Goal: Information Seeking & Learning: Learn about a topic

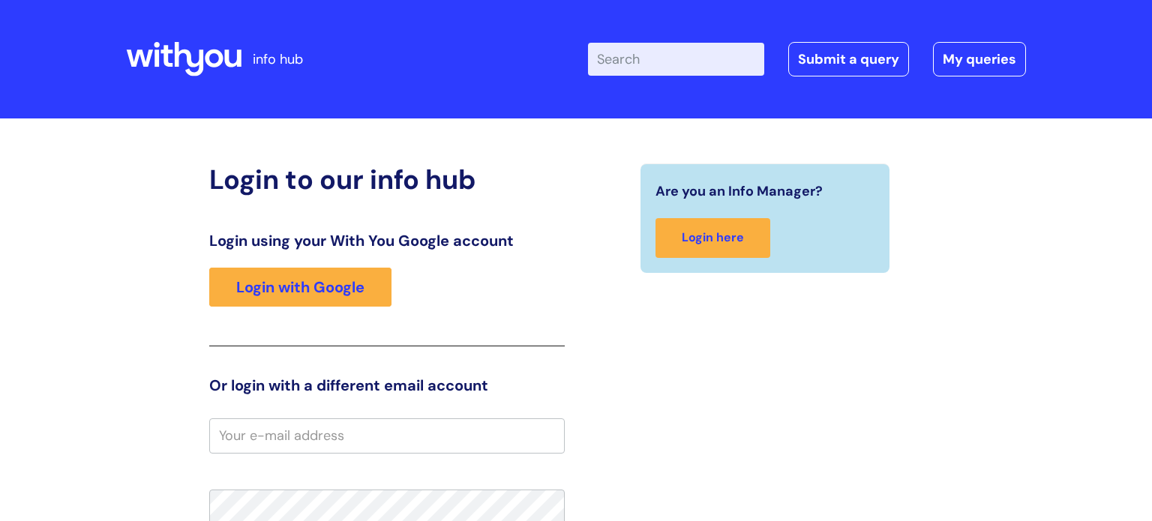
click at [748, 52] on input "Enter your search term here..." at bounding box center [676, 59] width 176 height 33
type input "eap"
click button "Search" at bounding box center [0, 0] width 0 height 0
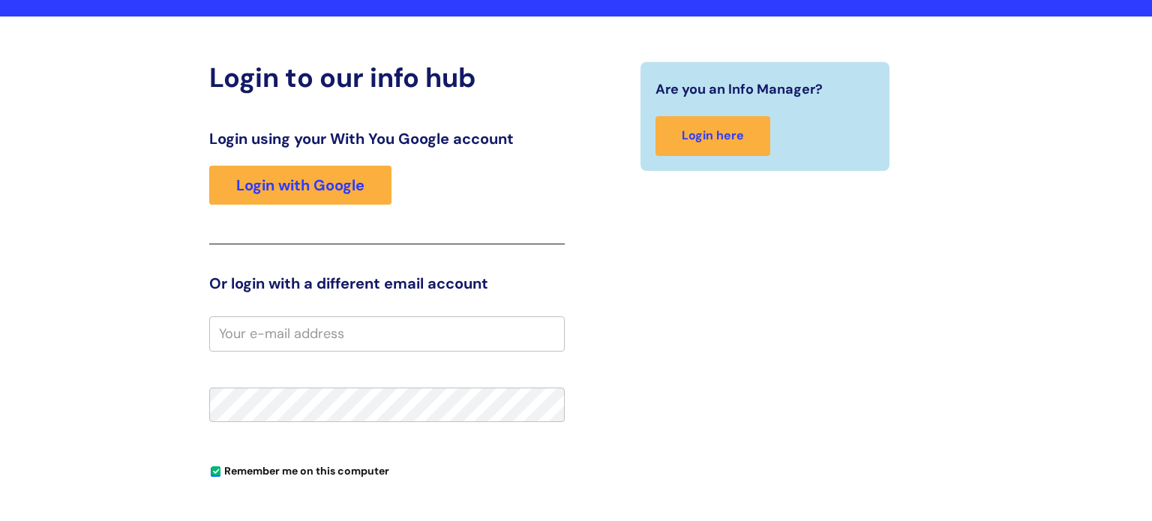
scroll to position [103, 0]
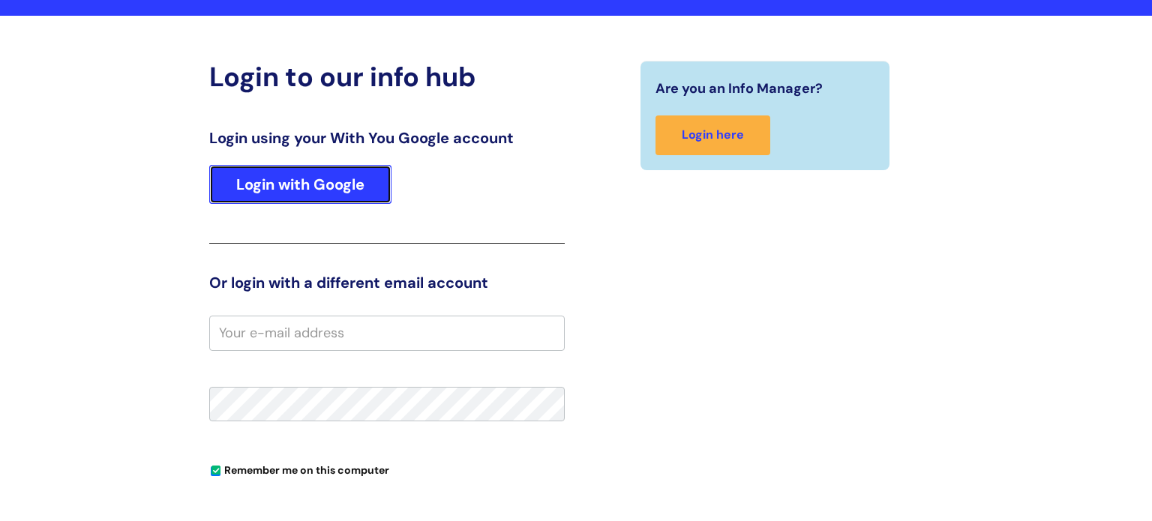
click at [340, 194] on link "Login with Google" at bounding box center [300, 184] width 182 height 39
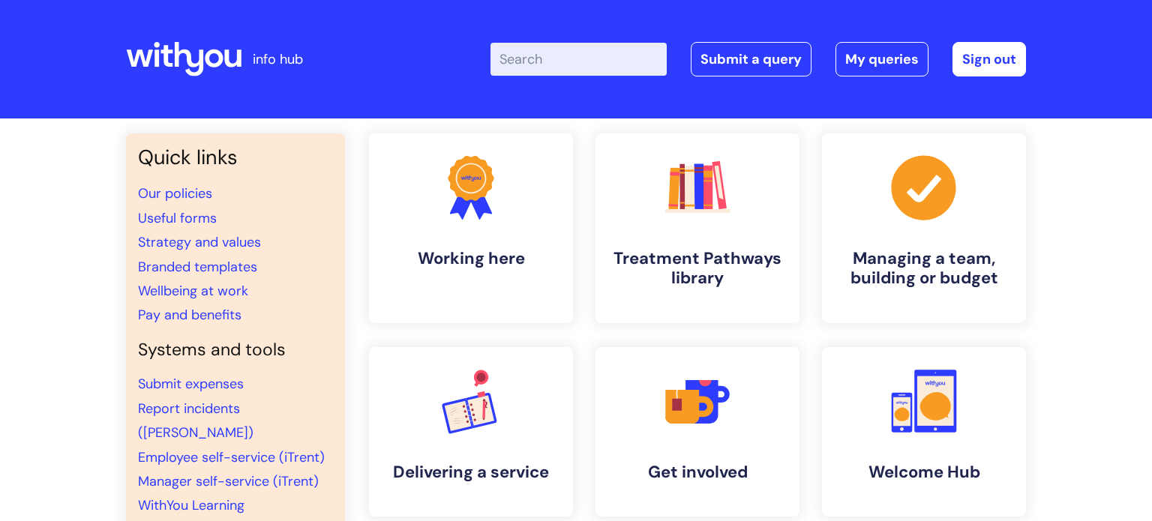
click at [592, 54] on input "Enter your search term here..." at bounding box center [579, 59] width 176 height 33
type input "eap"
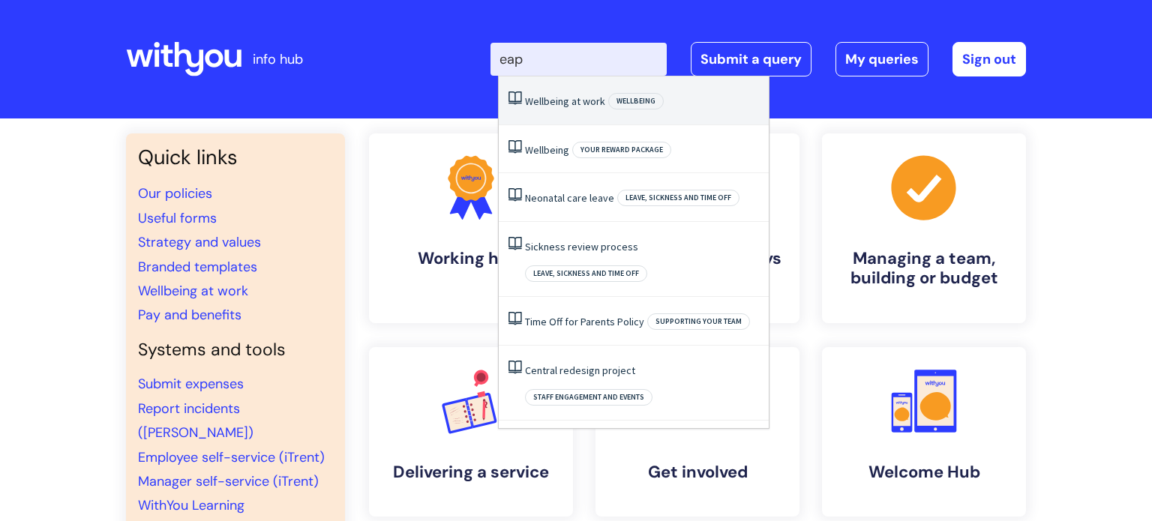
click at [599, 104] on link "Wellbeing at work" at bounding box center [565, 102] width 80 height 14
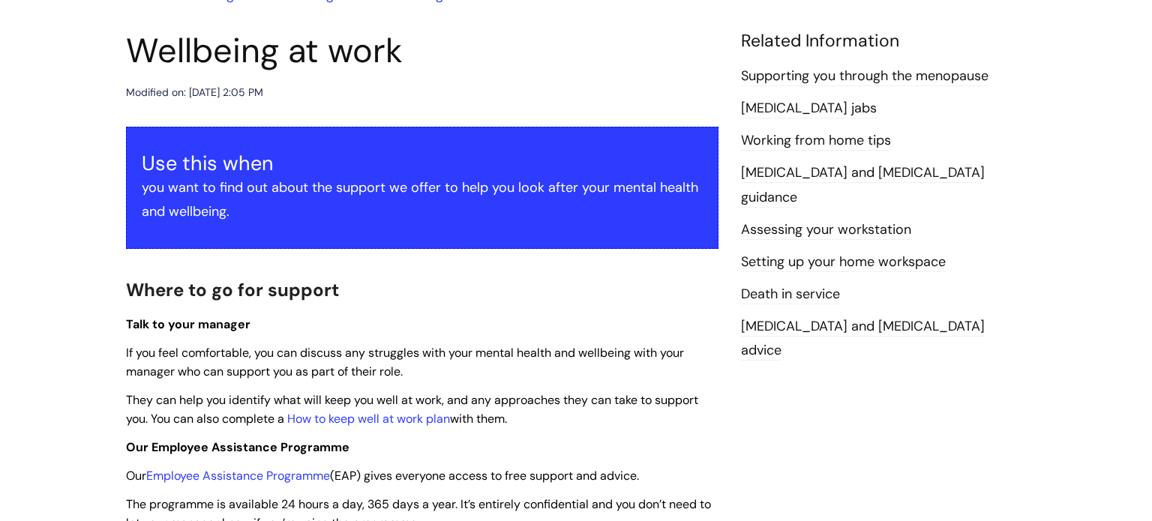
scroll to position [161, 0]
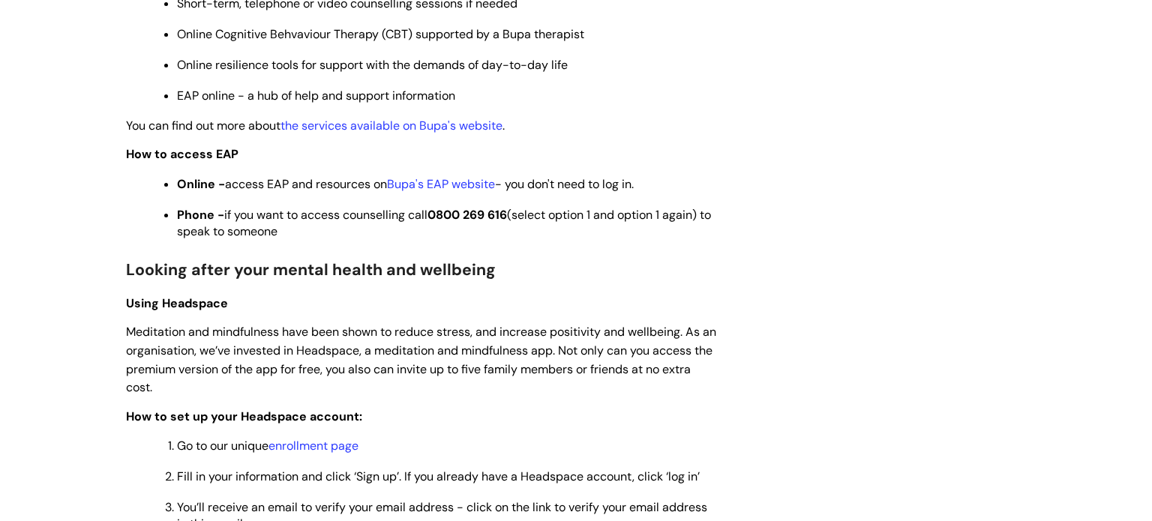
click at [344, 469] on span "Fill in your information and click ‘Sign up’. If you already have a Headspace a…" at bounding box center [438, 477] width 523 height 16
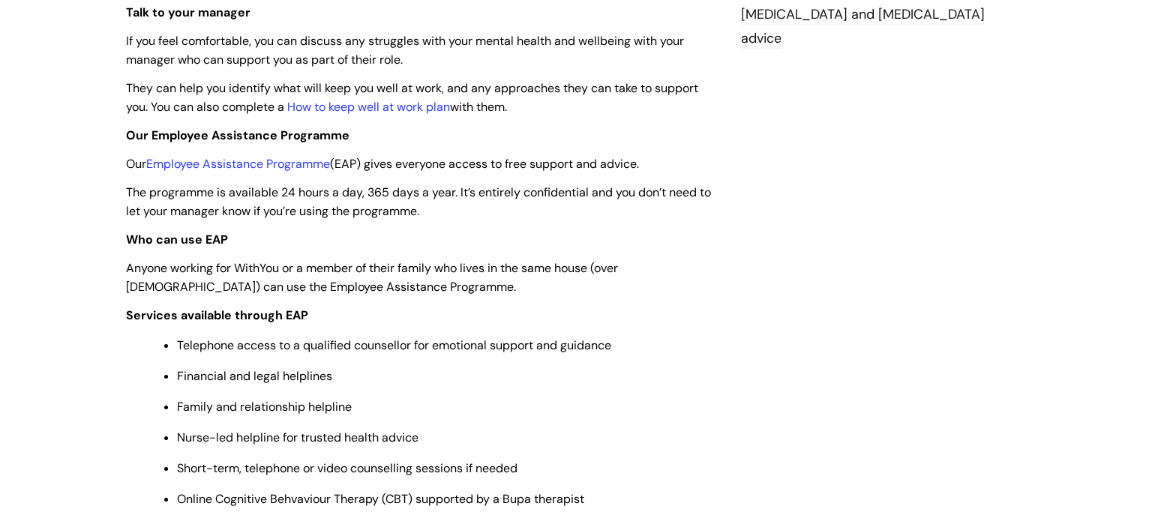
scroll to position [470, 0]
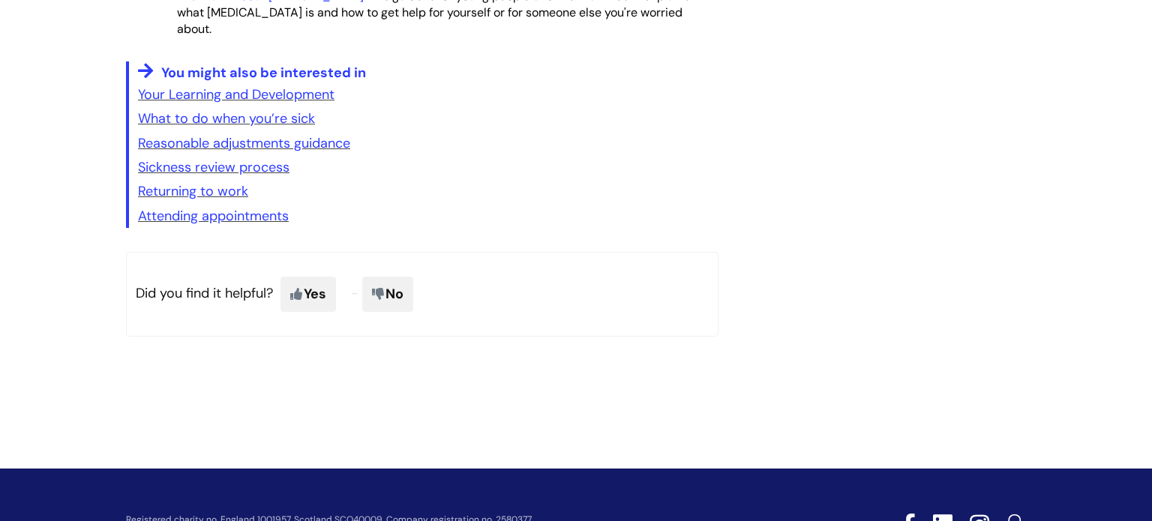
scroll to position [2505, 0]
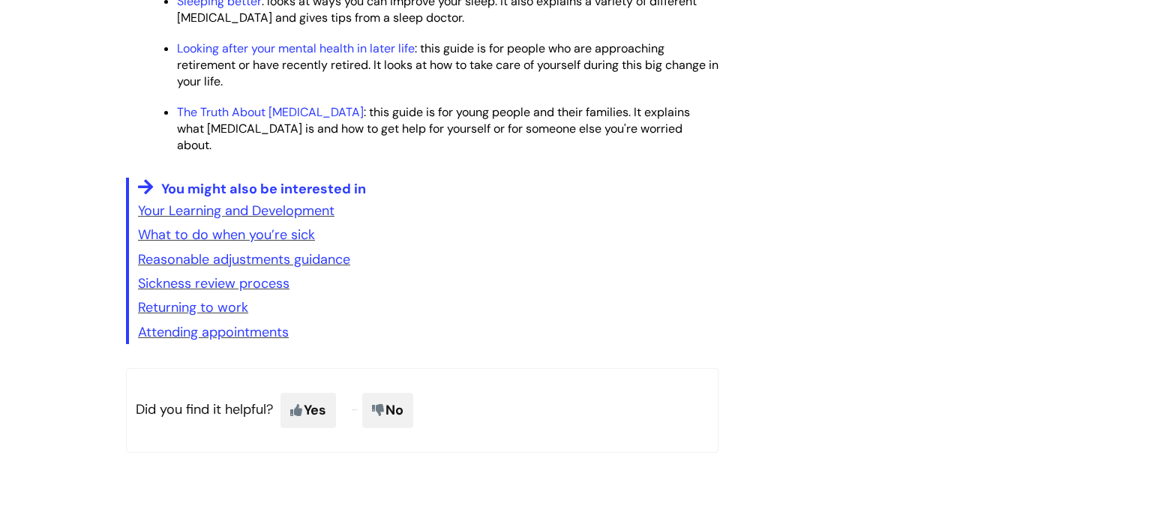
scroll to position [2387, 0]
